Goal: Navigation & Orientation: Understand site structure

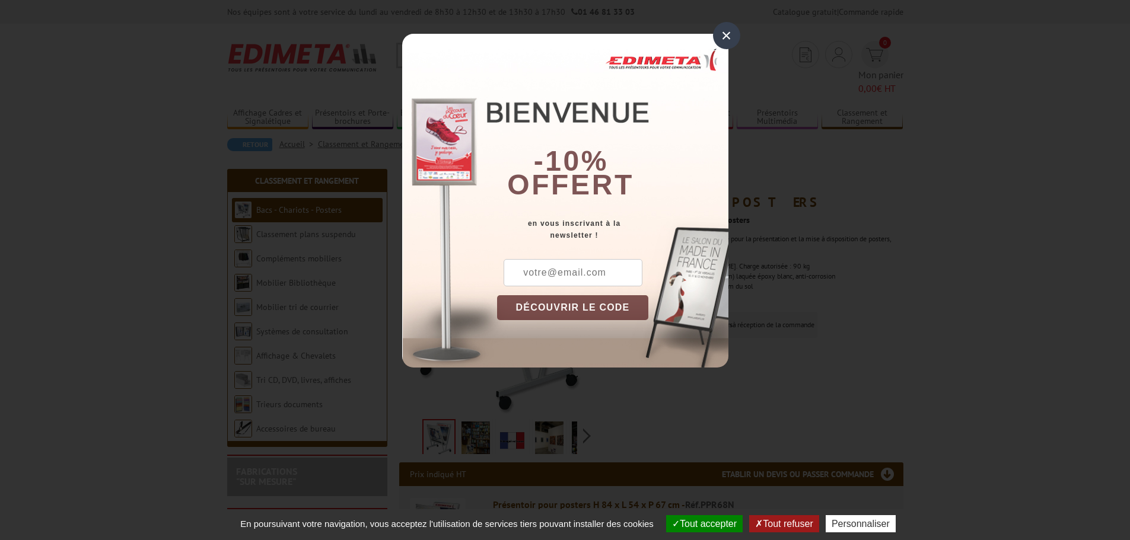
click at [734, 35] on div "×" at bounding box center [726, 35] width 27 height 27
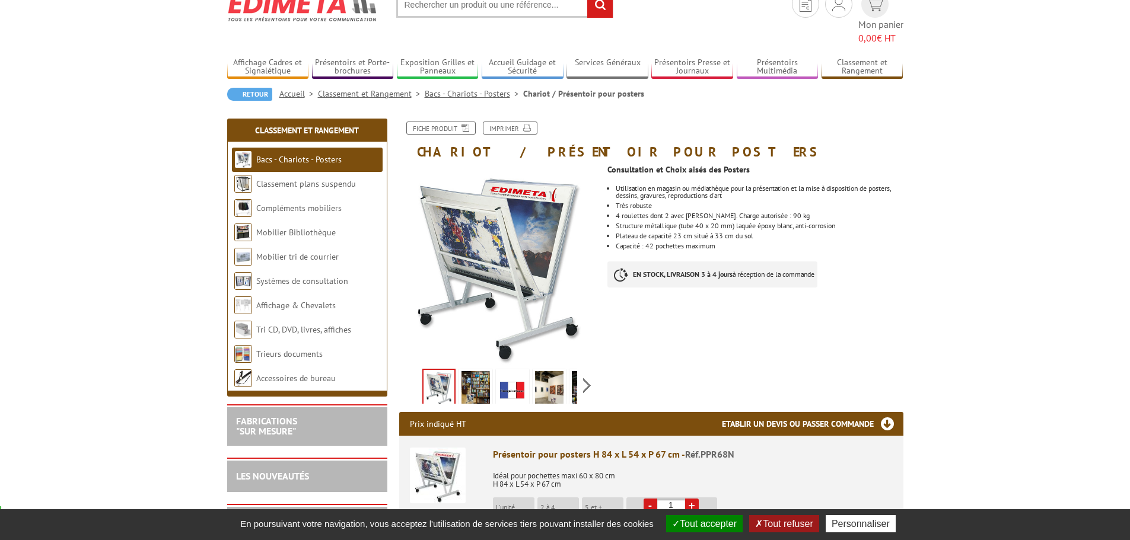
scroll to position [119, 0]
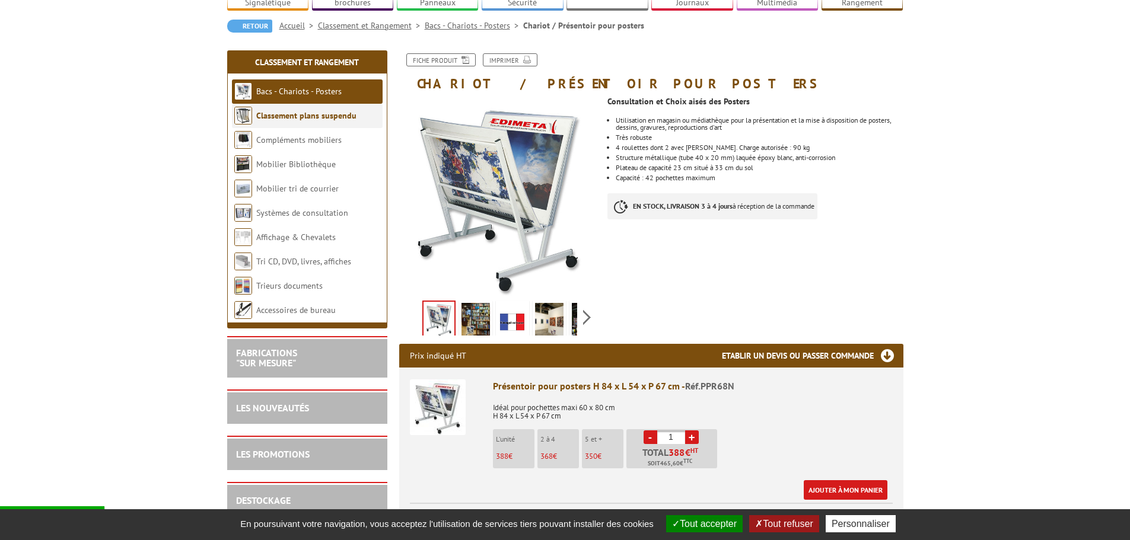
click at [328, 110] on link "Classement plans suspendu" at bounding box center [306, 115] width 100 height 11
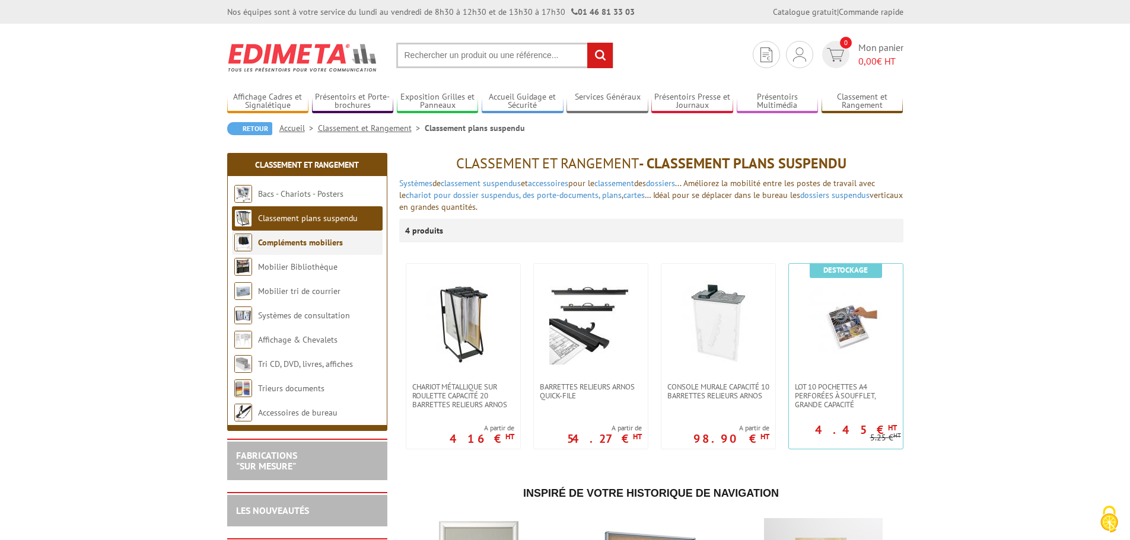
click at [293, 241] on link "Compléments mobiliers" at bounding box center [300, 242] width 85 height 11
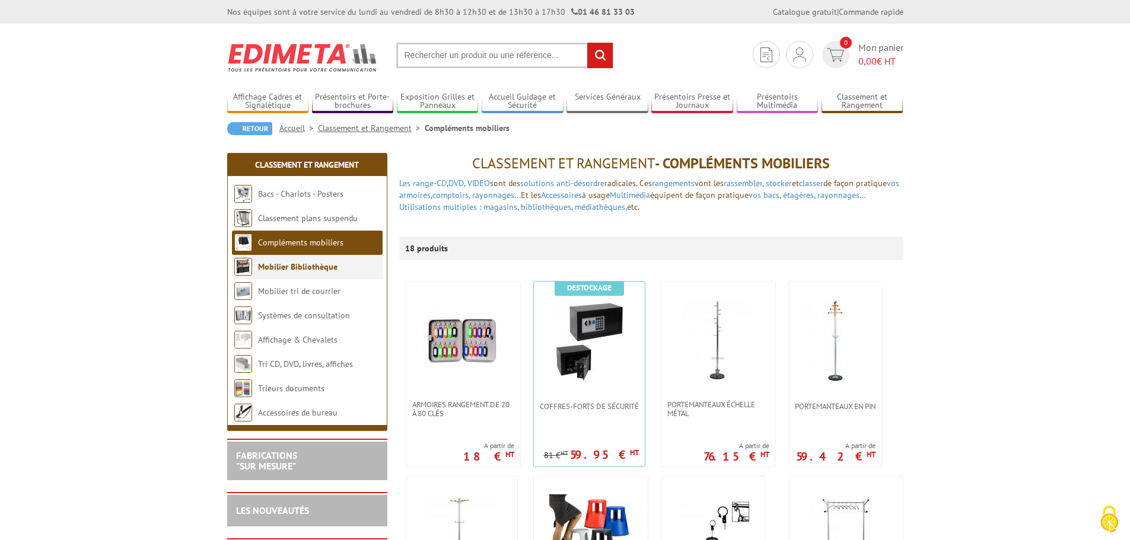
click at [310, 266] on link "Mobilier Bibliothèque" at bounding box center [297, 267] width 79 height 11
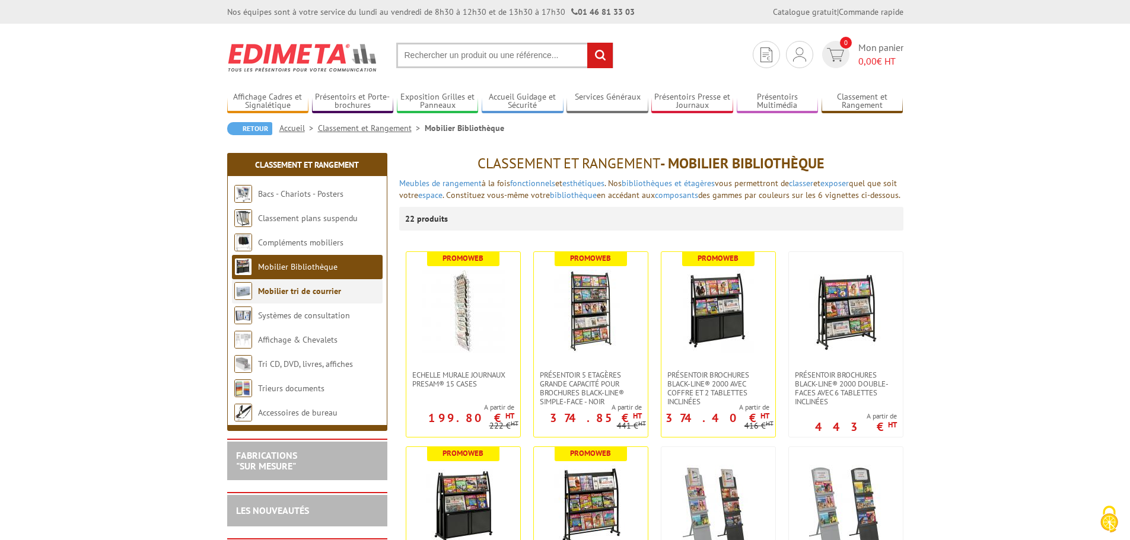
click at [313, 293] on link "Mobilier tri de courrier" at bounding box center [299, 291] width 83 height 11
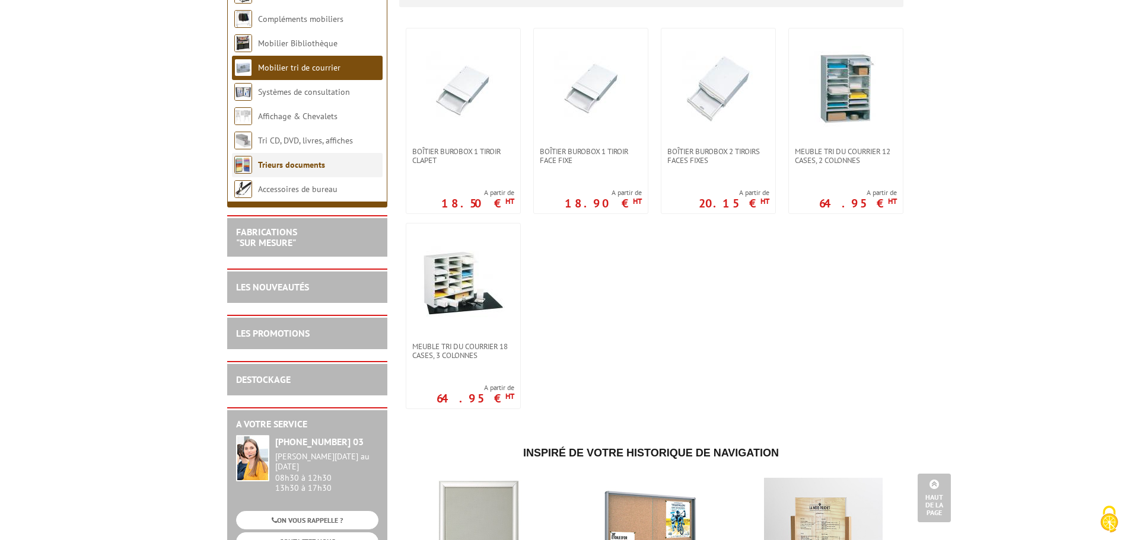
scroll to position [178, 0]
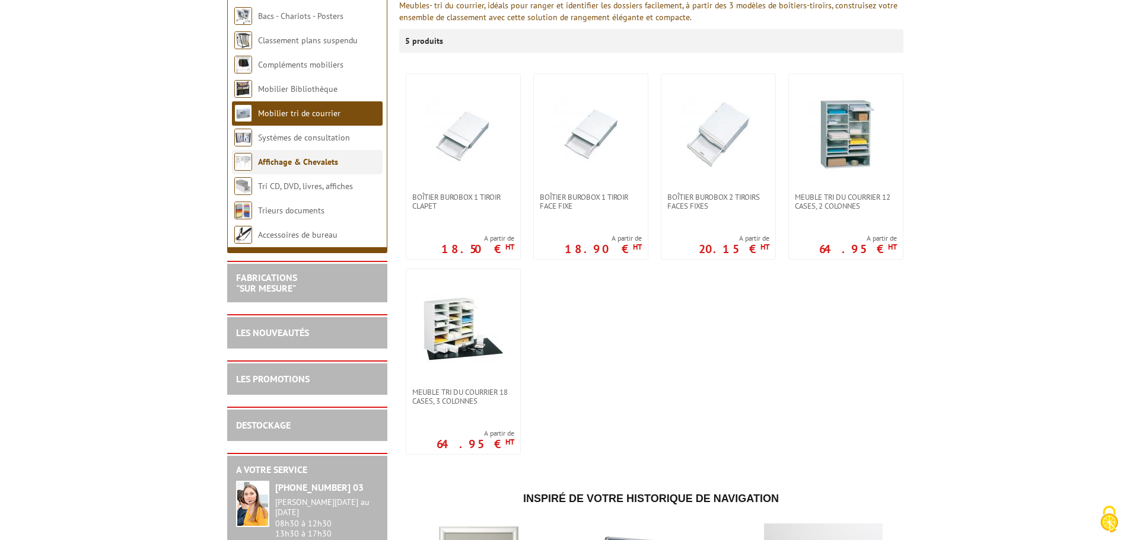
click at [305, 164] on link "Affichage & Chevalets" at bounding box center [298, 162] width 80 height 11
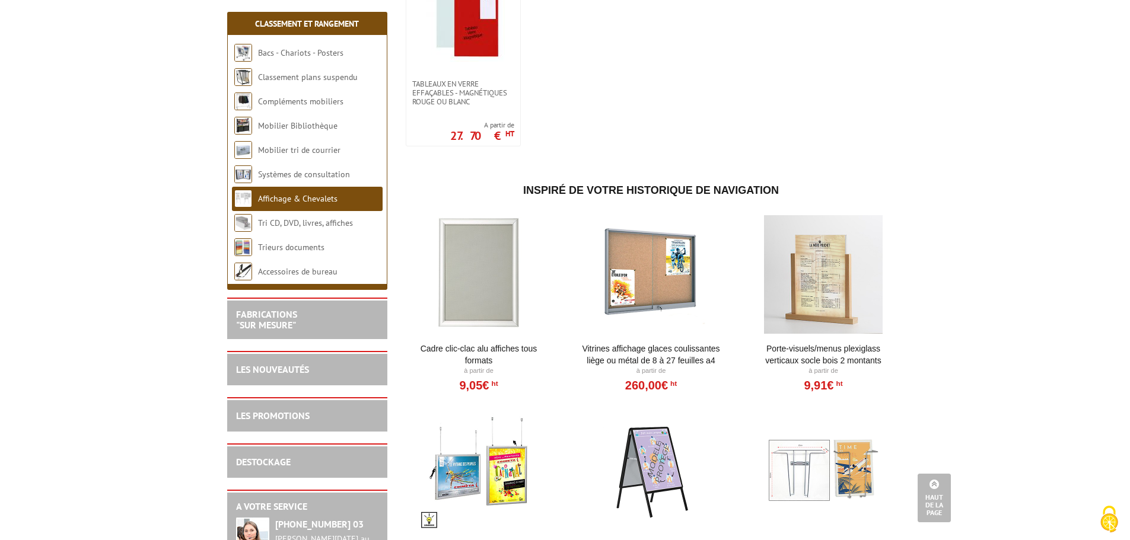
scroll to position [1246, 0]
